Goal: Communication & Community: Answer question/provide support

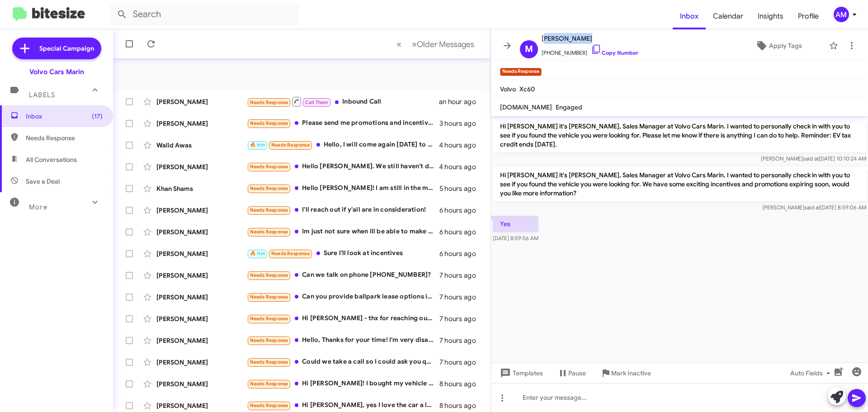
scroll to position [113, 0]
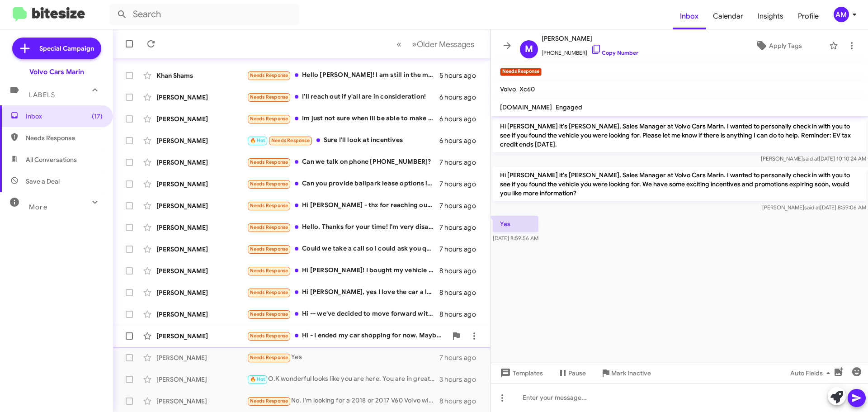
click at [342, 338] on div "Needs Response Hi - I ended my car shopping for now. Maybe check in with me aga…" at bounding box center [347, 336] width 200 height 10
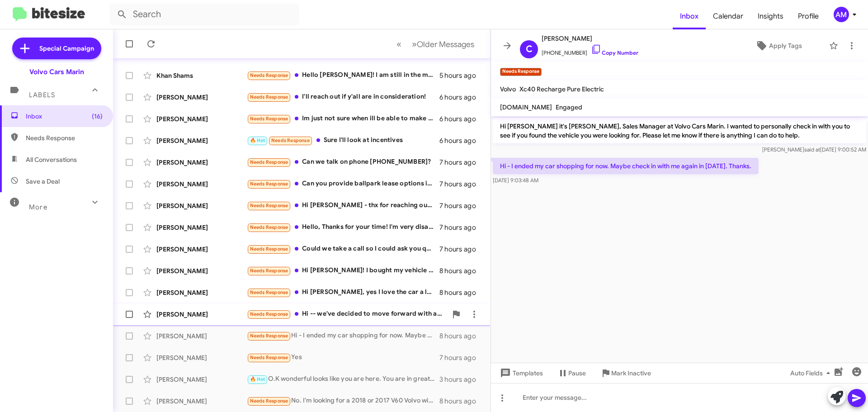
click at [196, 318] on div "[PERSON_NAME]" at bounding box center [201, 314] width 90 height 9
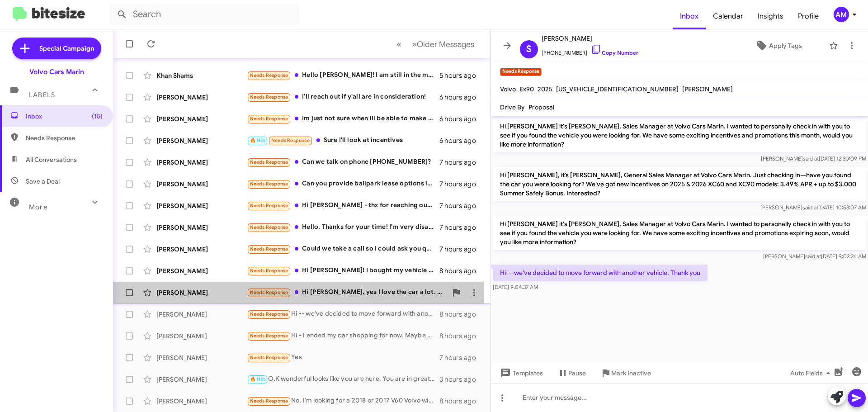
click at [197, 297] on div "[PERSON_NAME]" at bounding box center [201, 292] width 90 height 9
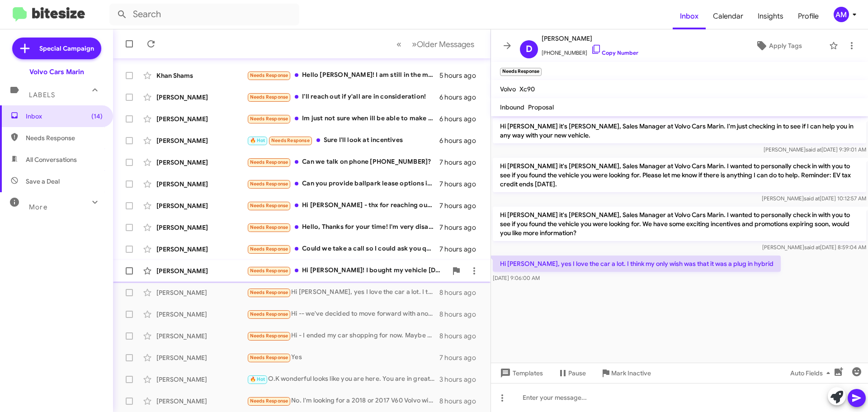
click at [194, 274] on div "[PERSON_NAME]" at bounding box center [201, 270] width 90 height 9
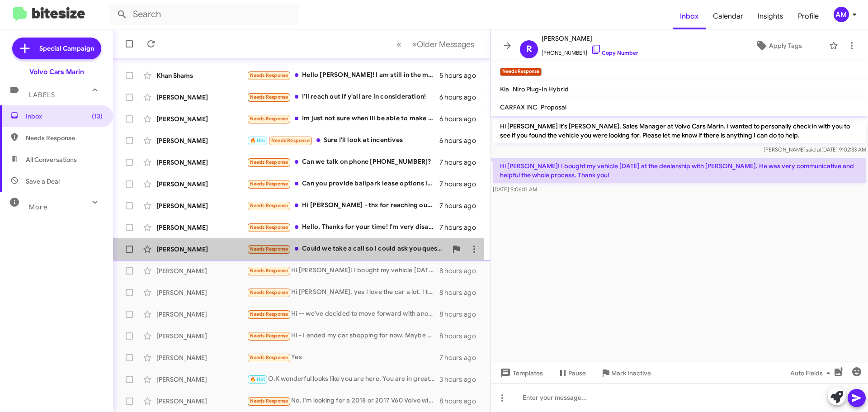
click at [213, 246] on div "[PERSON_NAME]" at bounding box center [201, 249] width 90 height 9
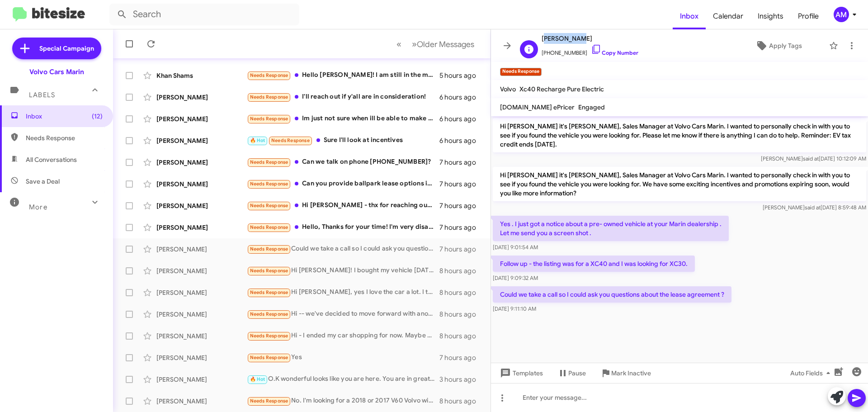
drag, startPoint x: 541, startPoint y: 40, endPoint x: 574, endPoint y: 40, distance: 33.0
click at [574, 40] on div "N [PERSON_NAME] [PHONE_NUMBER] Copy Number" at bounding box center [577, 45] width 122 height 25
copy span "[PERSON_NAME]"
